Goal: Transaction & Acquisition: Obtain resource

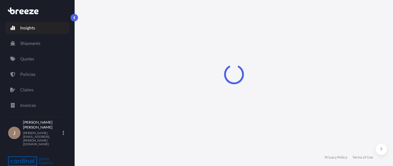
select select "2025"
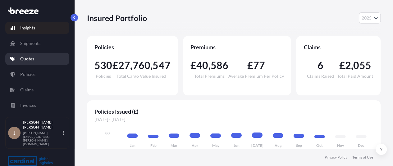
click at [40, 54] on link "Quotes" at bounding box center [37, 59] width 64 height 12
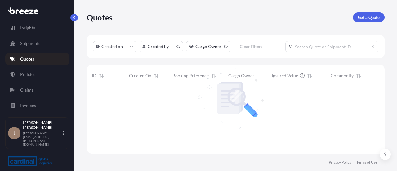
scroll to position [65, 293]
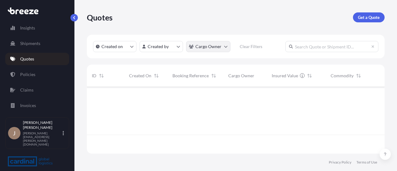
click at [208, 47] on html "Insights Shipments Quotes Policies Claims Invoices J [PERSON_NAME] [PERSON_NAME…" at bounding box center [198, 85] width 397 height 171
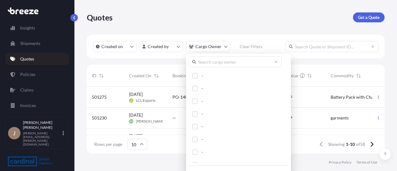
click at [213, 65] on input "text" at bounding box center [235, 61] width 93 height 11
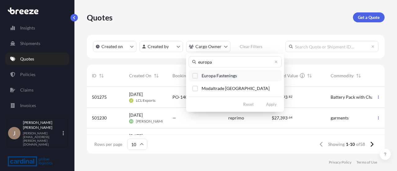
type input "europa"
click at [231, 72] on label "Europa Fastenings" at bounding box center [219, 75] width 35 height 7
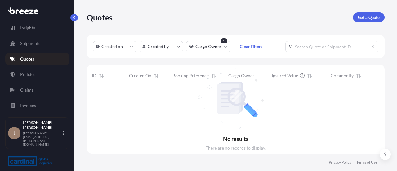
scroll to position [84, 293]
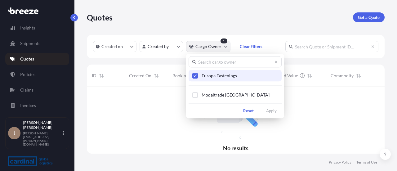
click at [211, 50] on html "Insights Shipments Quotes Policies Claims Invoices J [PERSON_NAME] [PERSON_NAME…" at bounding box center [198, 85] width 397 height 171
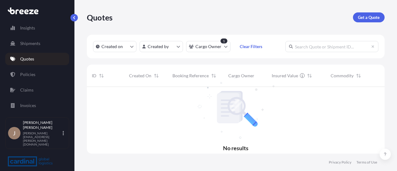
click at [246, 138] on html "Insights Shipments Quotes Policies Claims Invoices J [PERSON_NAME] [PERSON_NAME…" at bounding box center [198, 85] width 397 height 171
click at [61, 76] on link "Policies" at bounding box center [37, 74] width 64 height 12
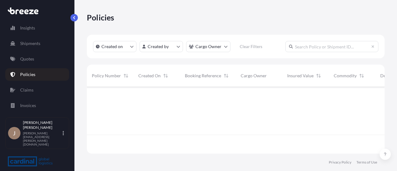
scroll to position [65, 293]
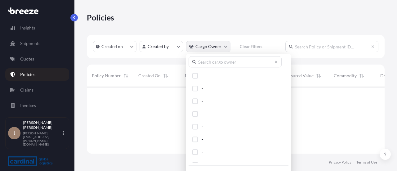
click at [208, 49] on html "Insights Shipments Quotes Policies Claims Invoices J [PERSON_NAME] [PERSON_NAME…" at bounding box center [198, 85] width 397 height 171
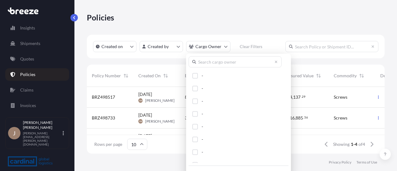
click at [225, 65] on input "text" at bounding box center [235, 61] width 93 height 11
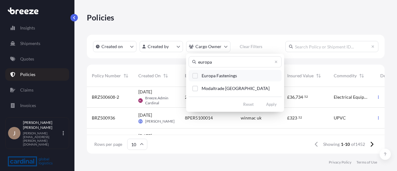
type input "europa"
click at [233, 74] on span "Europa Fastenings" at bounding box center [219, 76] width 35 height 6
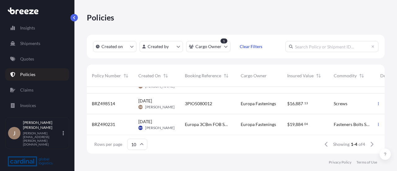
scroll to position [0, 0]
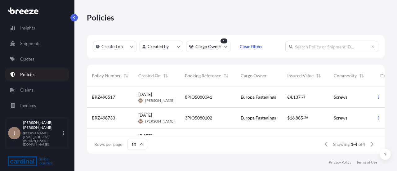
click at [234, 98] on div "8PIO5080041" at bounding box center [208, 97] width 56 height 21
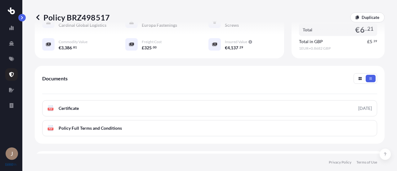
scroll to position [142, 0]
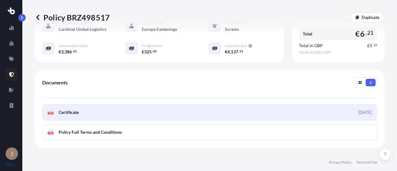
drag, startPoint x: 231, startPoint y: 115, endPoint x: 205, endPoint y: 112, distance: 26.6
click at [205, 112] on link "PDF Certificate [DATE]" at bounding box center [209, 112] width 335 height 16
click at [209, 115] on link "PDF Certificate [DATE]" at bounding box center [209, 112] width 335 height 16
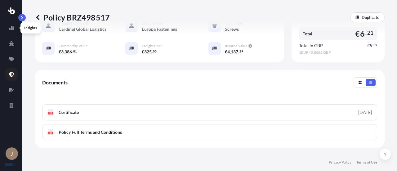
click at [26, 19] on div "Policy BRZ498517 Duplicate Shipment details Booking Reference : 8PIO5080041 Ori…" at bounding box center [209, 77] width 375 height 154
click at [38, 17] on icon at bounding box center [38, 17] width 6 height 6
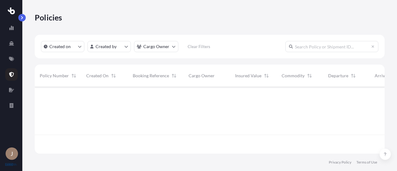
scroll to position [65, 345]
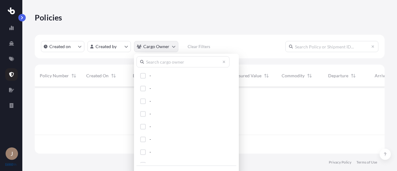
click at [159, 51] on html "J Policies Created on Created by Cargo Owner Clear Filters Policy Number Create…" at bounding box center [198, 85] width 397 height 171
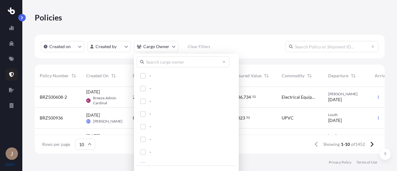
click at [171, 62] on input "text" at bounding box center [183, 61] width 93 height 11
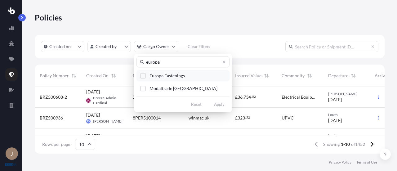
type input "europa"
click at [181, 78] on span "Europa Fastenings" at bounding box center [167, 76] width 35 height 6
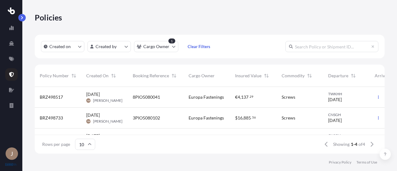
click at [173, 127] on div "3PIO5080102" at bounding box center [156, 118] width 56 height 21
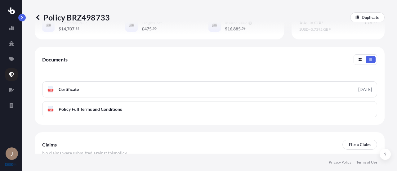
scroll to position [201, 0]
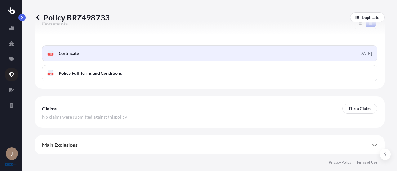
click at [314, 49] on link "PDF Certificate [DATE]" at bounding box center [209, 53] width 335 height 16
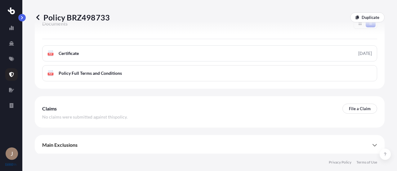
click at [40, 20] on icon at bounding box center [38, 17] width 6 height 6
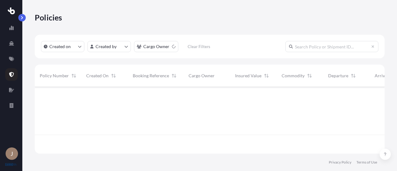
scroll to position [65, 345]
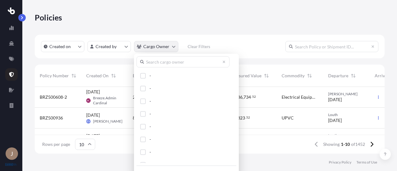
click at [163, 42] on html "J Policies Created on Created by Cargo Owner Clear Filters Policy Number Create…" at bounding box center [198, 85] width 397 height 171
click at [162, 67] on input "text" at bounding box center [183, 61] width 93 height 11
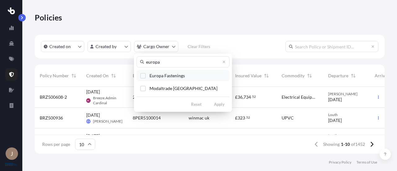
type input "europa"
click at [180, 81] on button "Europa Fastenings" at bounding box center [183, 75] width 93 height 11
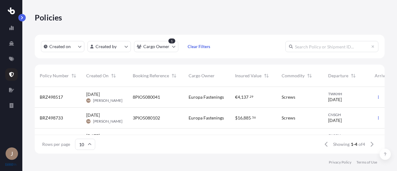
scroll to position [30, 0]
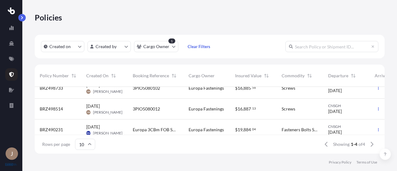
click at [182, 102] on div "3PIO5080012" at bounding box center [156, 109] width 56 height 21
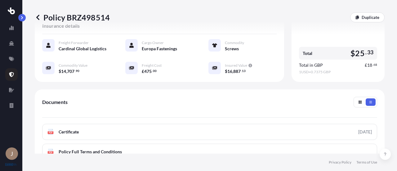
scroll to position [125, 0]
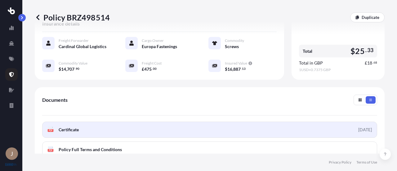
click at [230, 133] on link "PDF Certificate [DATE]" at bounding box center [209, 130] width 335 height 16
